Goal: Information Seeking & Learning: Learn about a topic

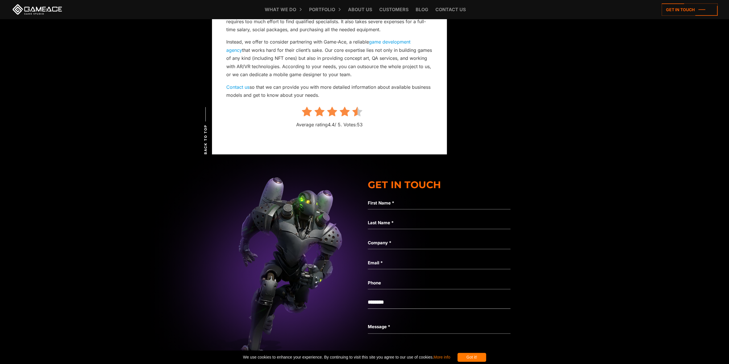
scroll to position [2377, 0]
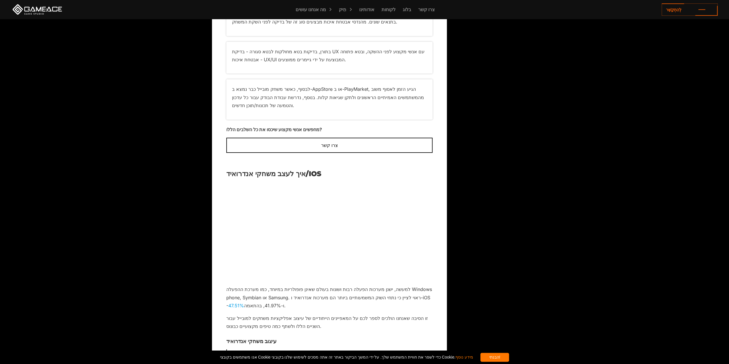
scroll to position [1570, 0]
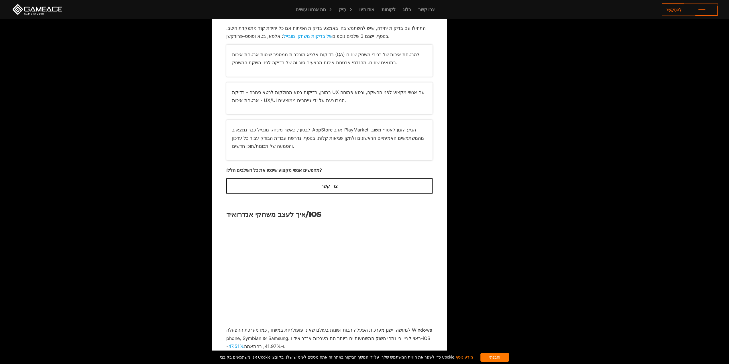
click at [493, 355] on font "הבנתי!" at bounding box center [494, 357] width 11 height 5
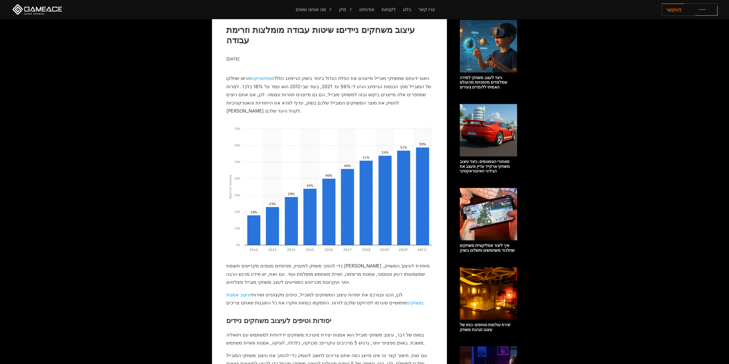
scroll to position [196, 0]
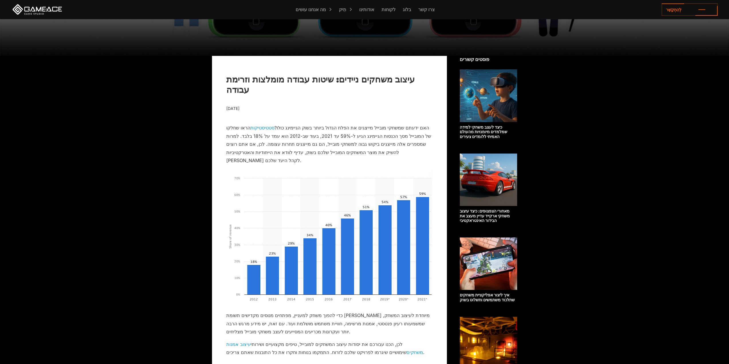
click at [267, 341] on font "עיצוב אמנות משחקים" at bounding box center [324, 348] width 197 height 14
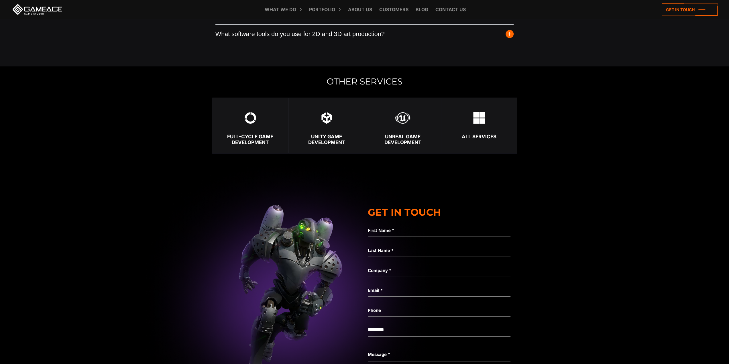
scroll to position [2062, 0]
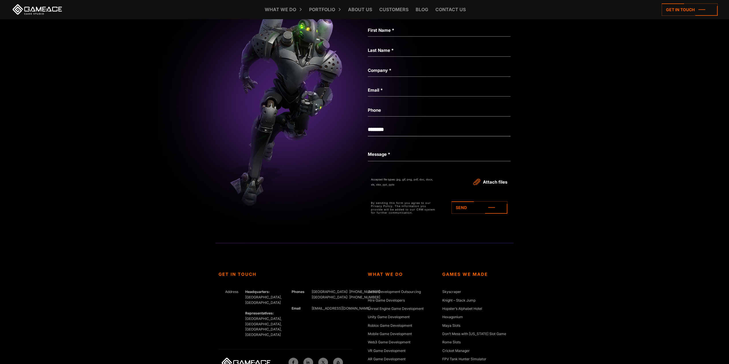
click at [23, 11] on link at bounding box center [37, 9] width 52 height 10
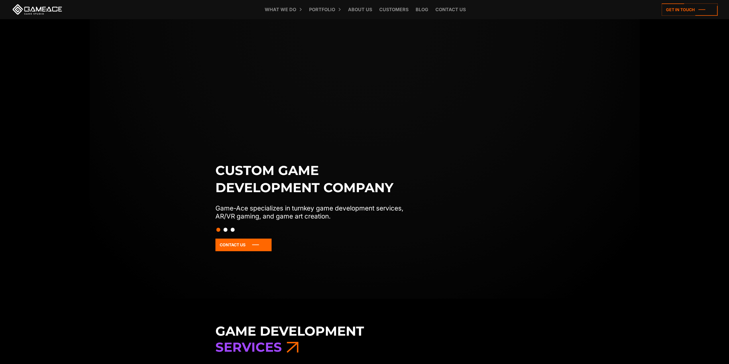
scroll to position [57, 0]
